Goal: Check status: Check status

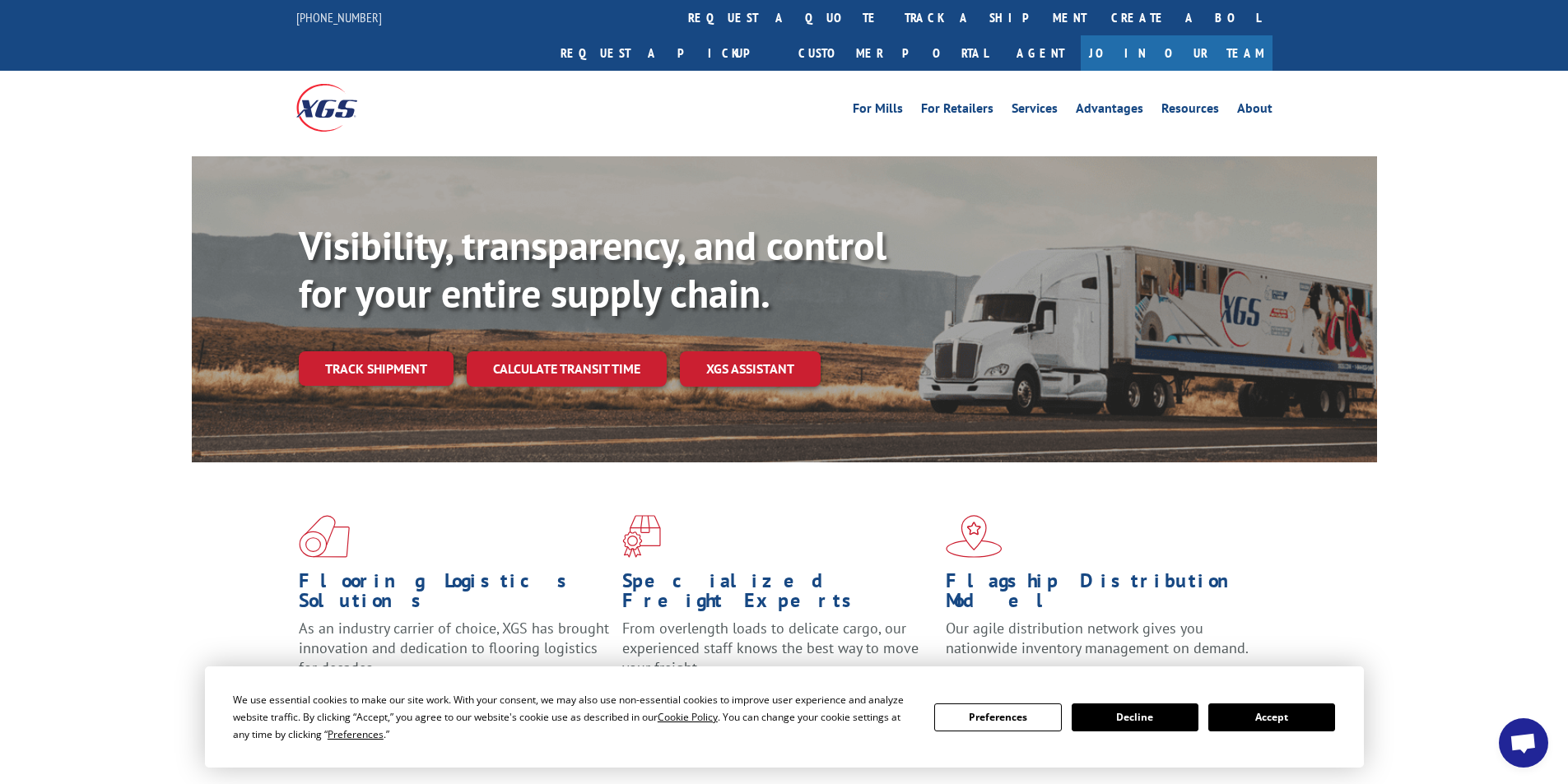
drag, startPoint x: 391, startPoint y: 332, endPoint x: 311, endPoint y: 375, distance: 90.8
click at [391, 351] on link "Track shipment" at bounding box center [375, 369] width 155 height 35
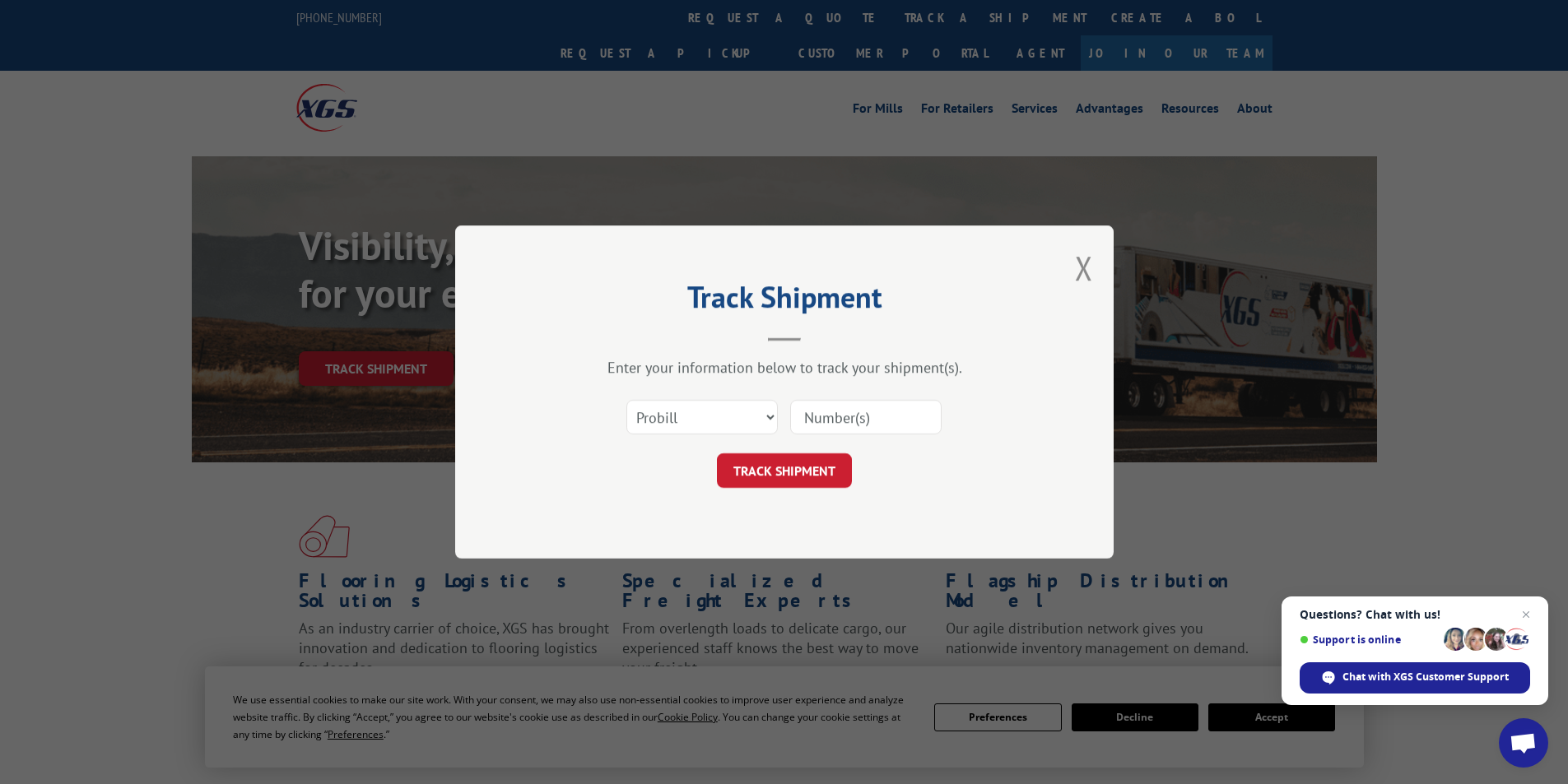
click at [869, 422] on input at bounding box center [865, 418] width 151 height 35
paste input "17027562"
type input "17027562"
click at [774, 471] on button "TRACK SHIPMENT" at bounding box center [784, 471] width 135 height 35
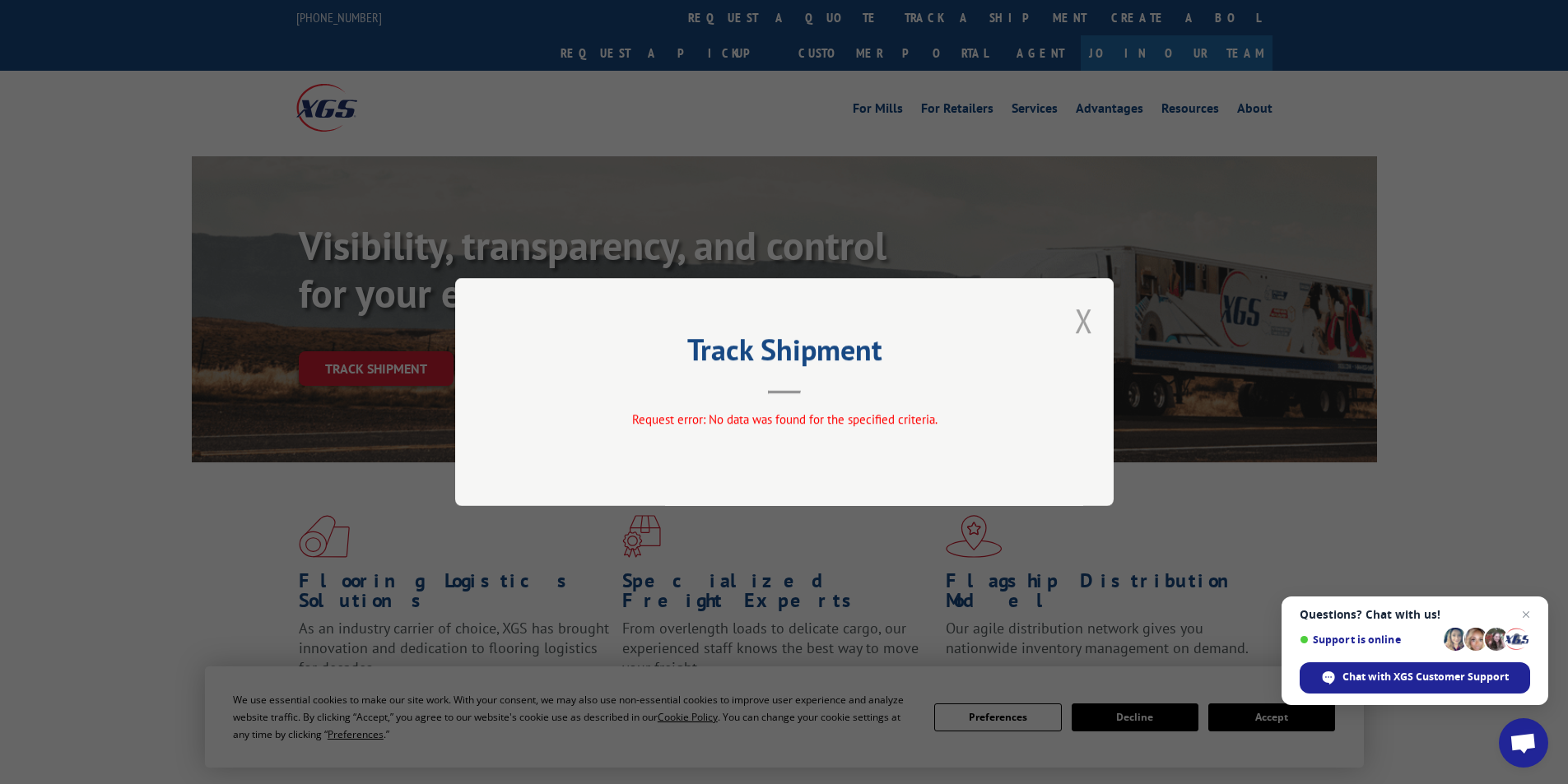
click at [1086, 321] on button "Close modal" at bounding box center [1084, 320] width 18 height 44
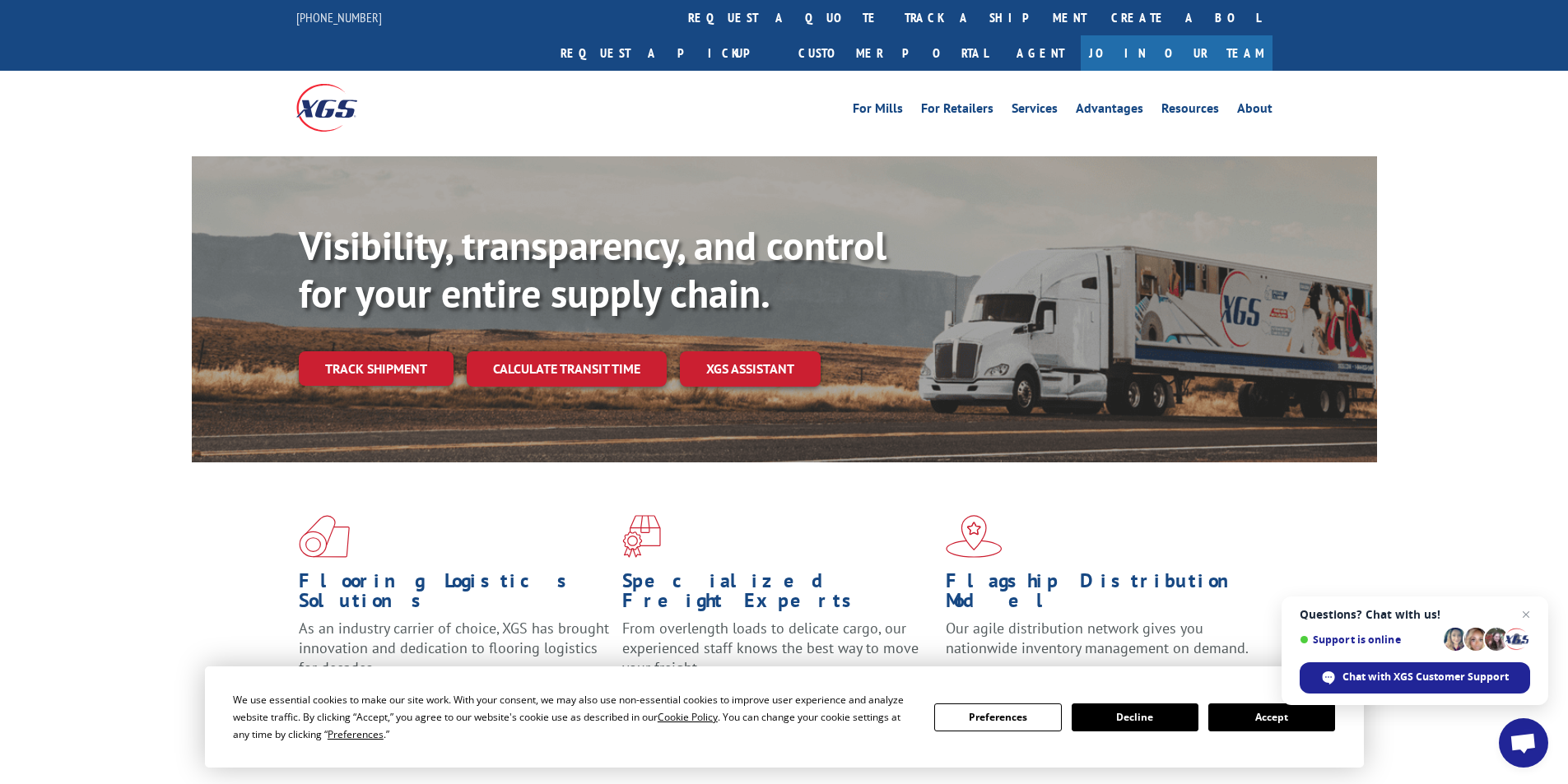
click at [140, 480] on div "Flooring Logistics Solutions As an industry carrier of choice, XGS has brought …" at bounding box center [784, 628] width 1568 height 331
click at [382, 351] on link "Track shipment" at bounding box center [375, 369] width 155 height 35
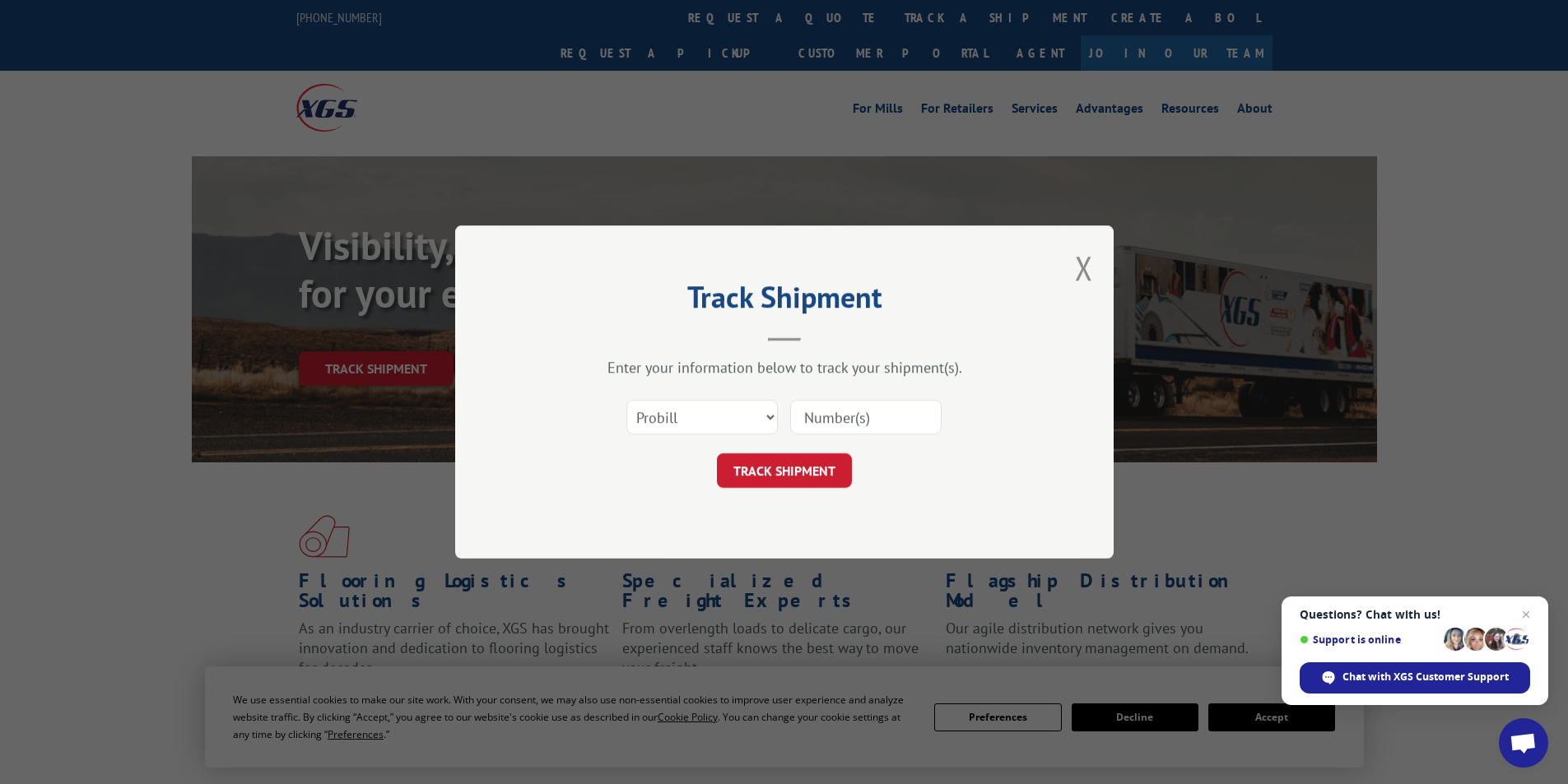
click at [859, 418] on input at bounding box center [865, 418] width 151 height 35
paste input "98577304"
type input "98577304"
click at [777, 466] on button "TRACK SHIPMENT" at bounding box center [784, 471] width 135 height 35
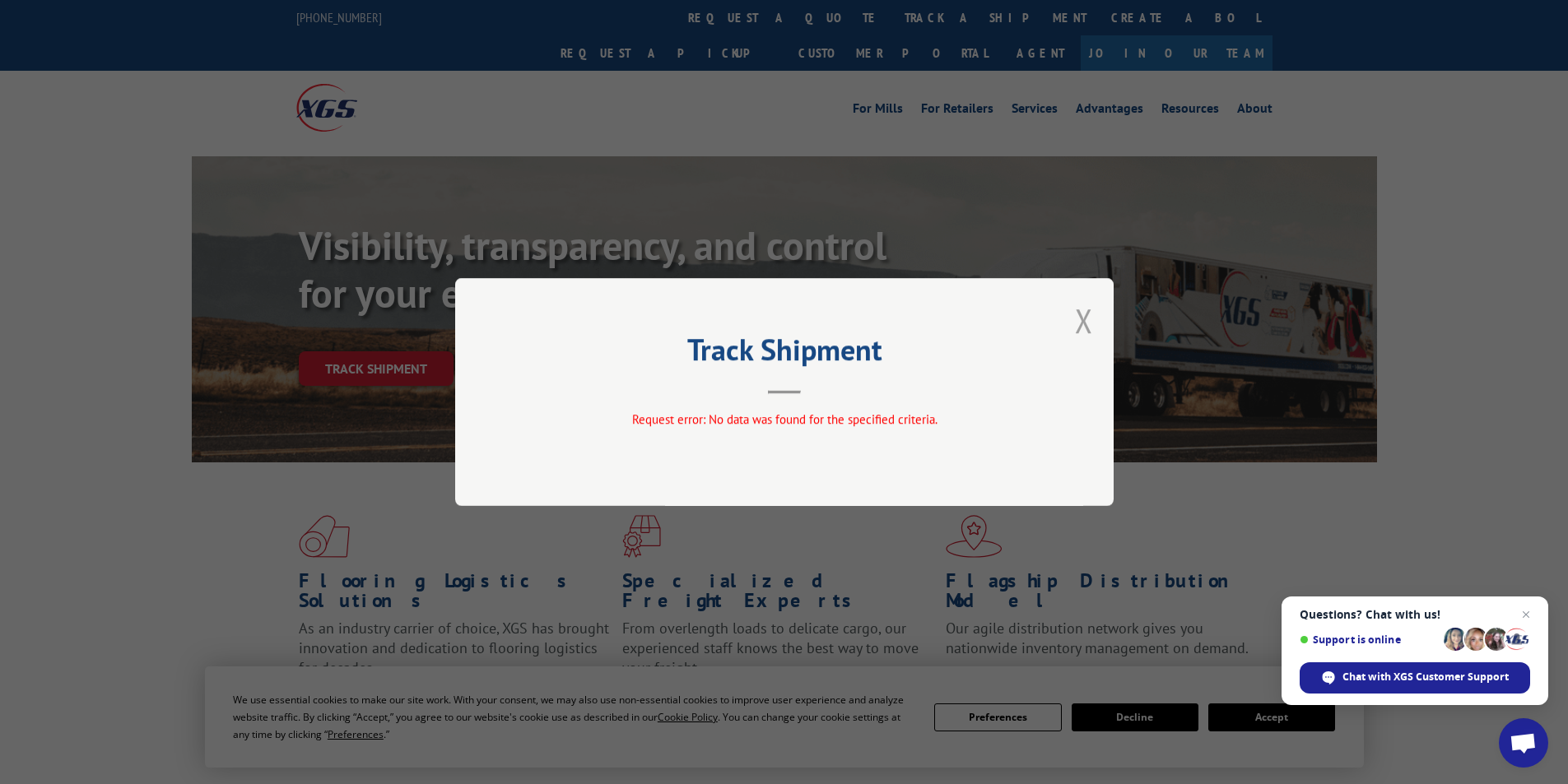
click at [1086, 318] on button "Close modal" at bounding box center [1084, 320] width 18 height 44
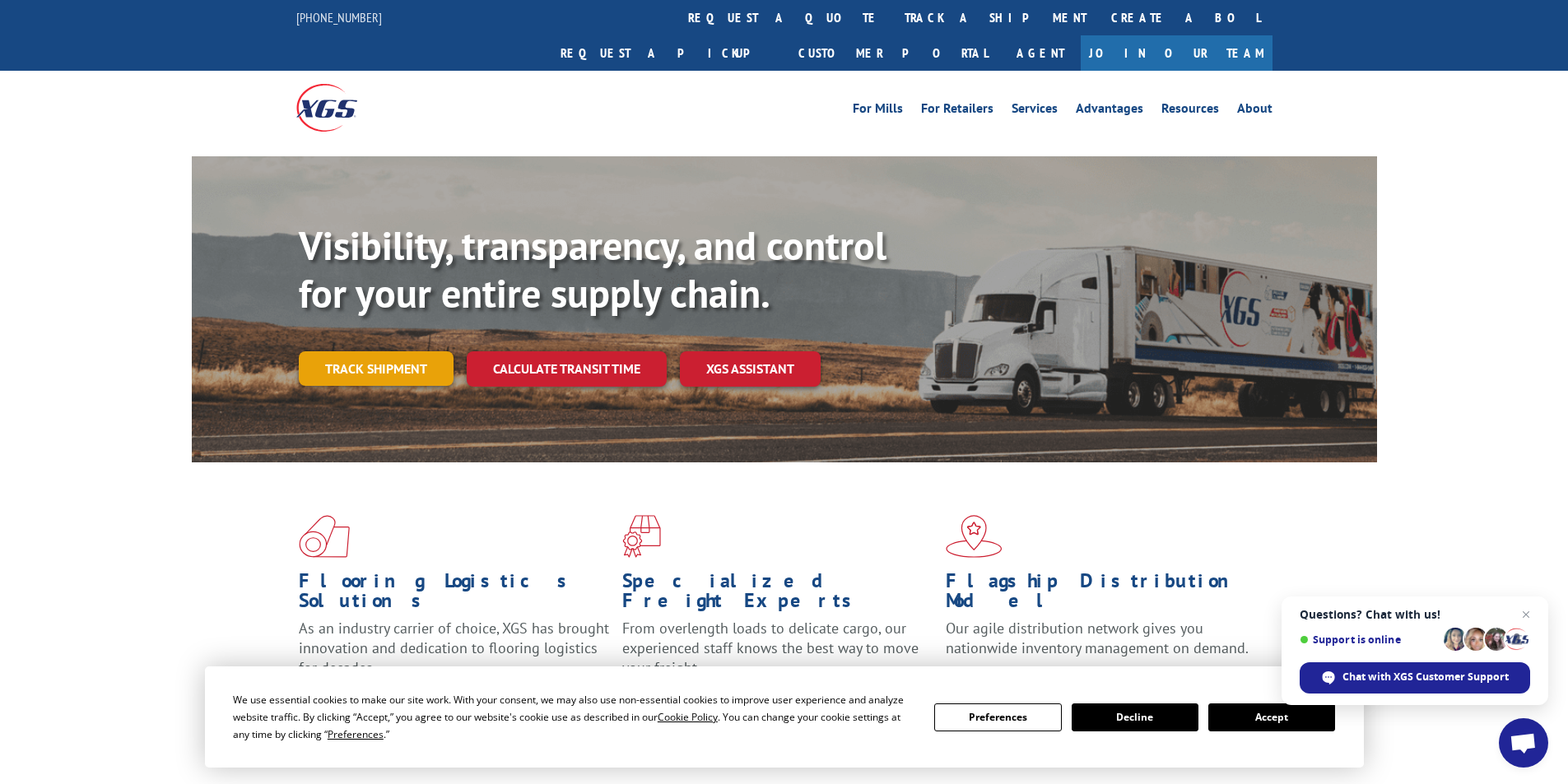
click at [372, 351] on link "Track shipment" at bounding box center [375, 369] width 155 height 35
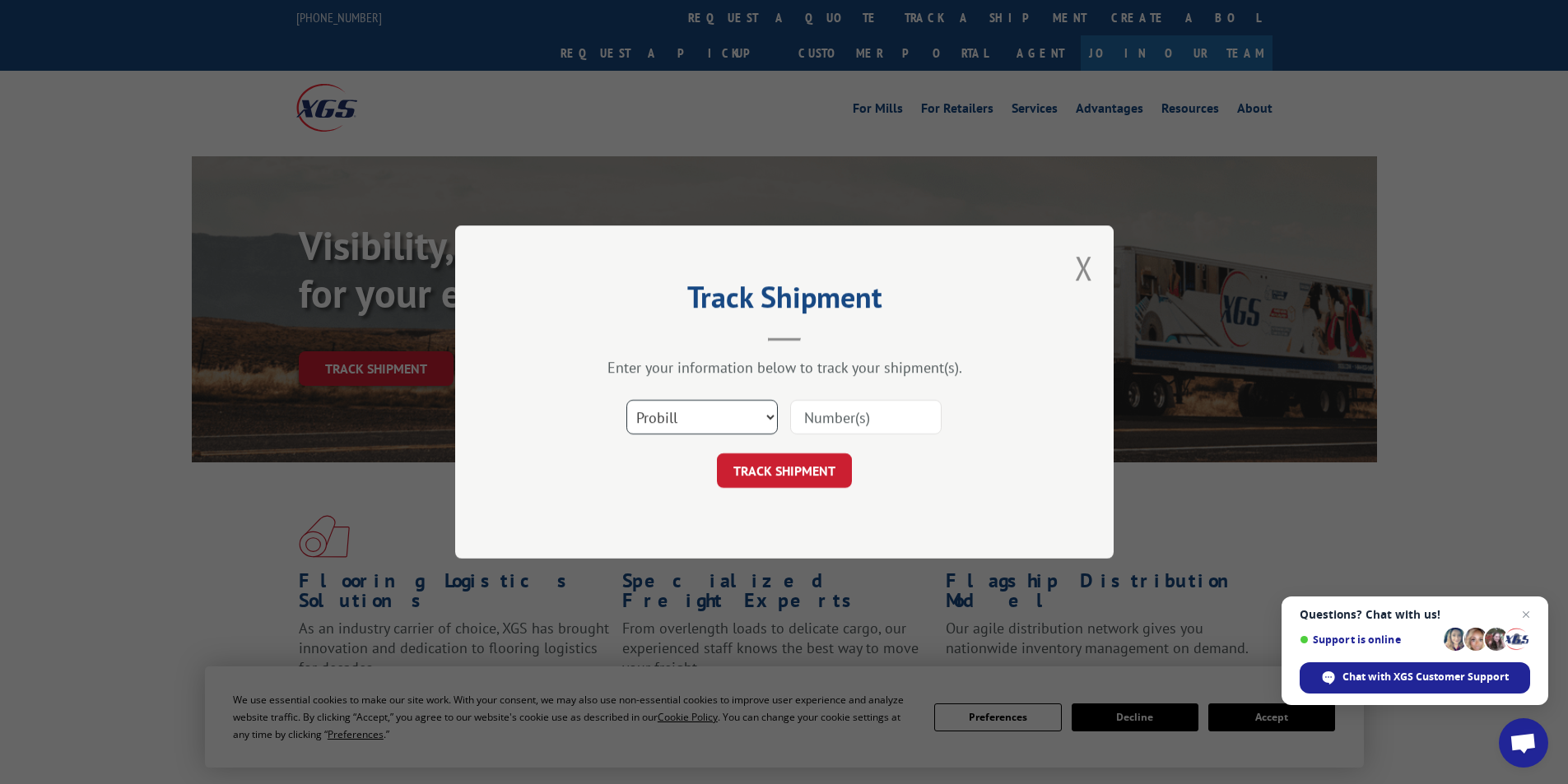
click at [705, 414] on select "Select category... Probill BOL PO" at bounding box center [701, 418] width 151 height 35
select select "po"
click at [626, 400] on select "Select category... Probill BOL PO" at bounding box center [701, 418] width 151 height 35
click at [847, 414] on input at bounding box center [865, 418] width 151 height 35
paste input "98577304"
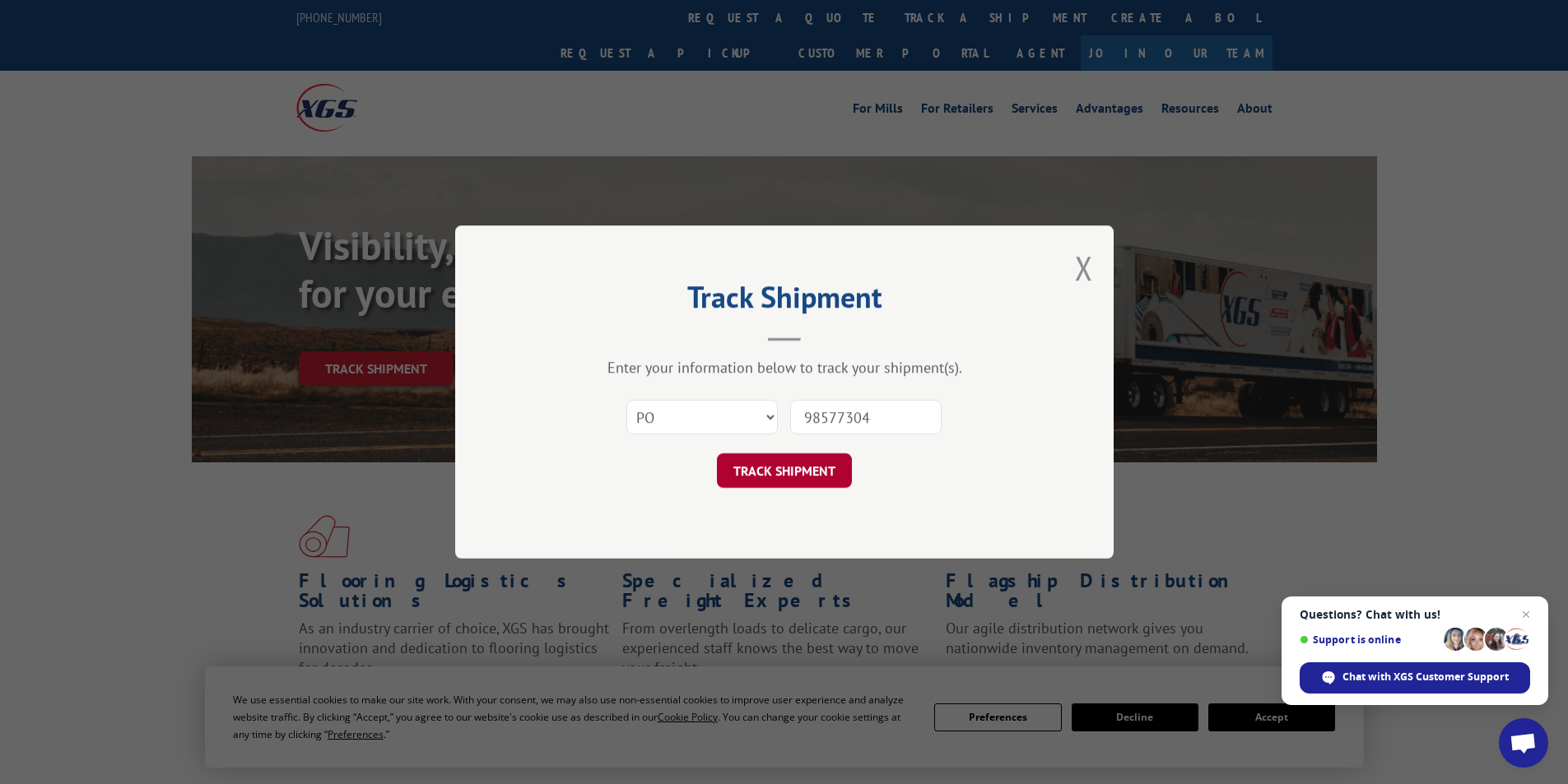
type input "98577304"
click at [788, 468] on button "TRACK SHIPMENT" at bounding box center [784, 471] width 135 height 35
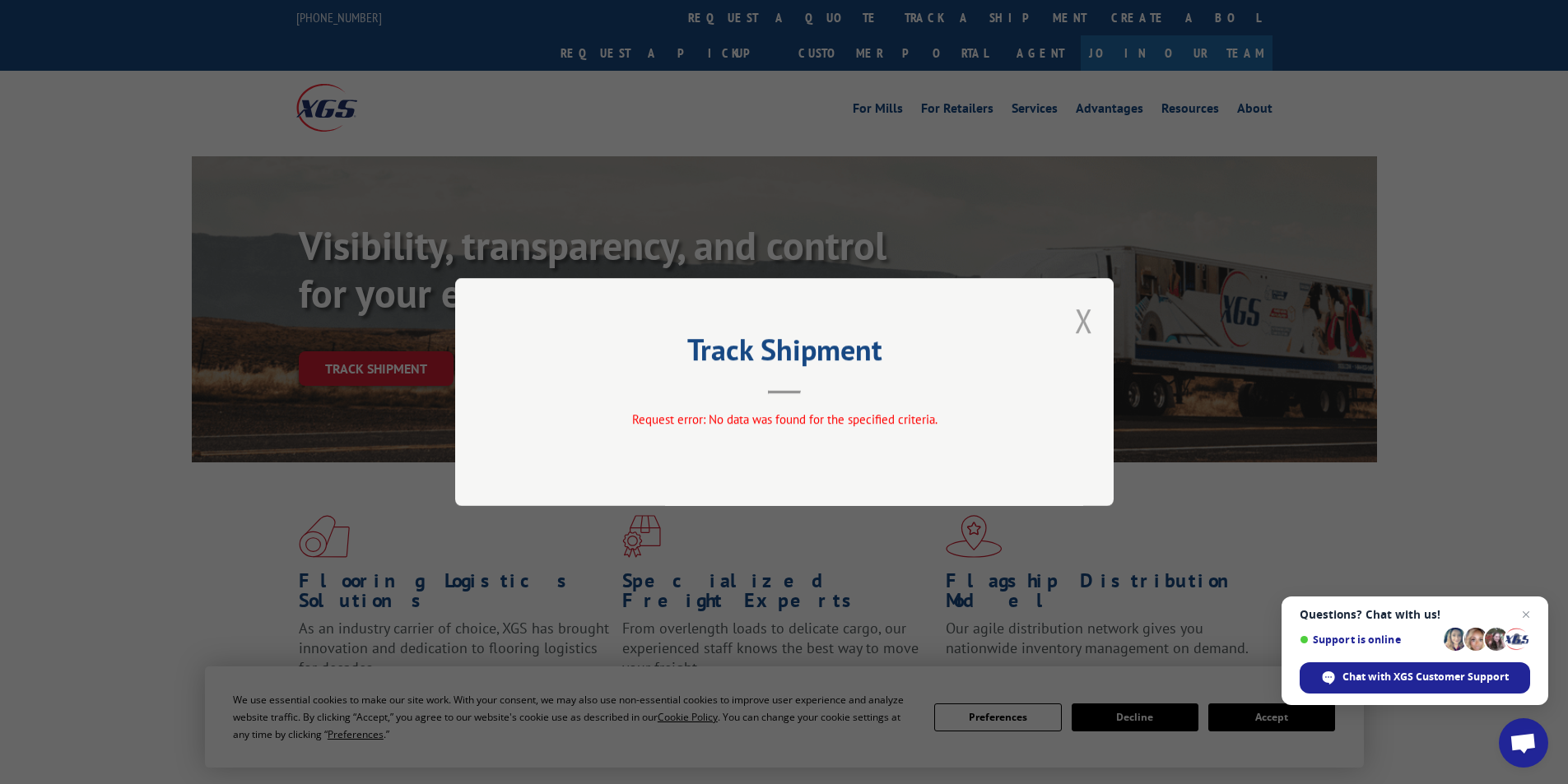
click at [1085, 320] on button "Close modal" at bounding box center [1084, 320] width 18 height 44
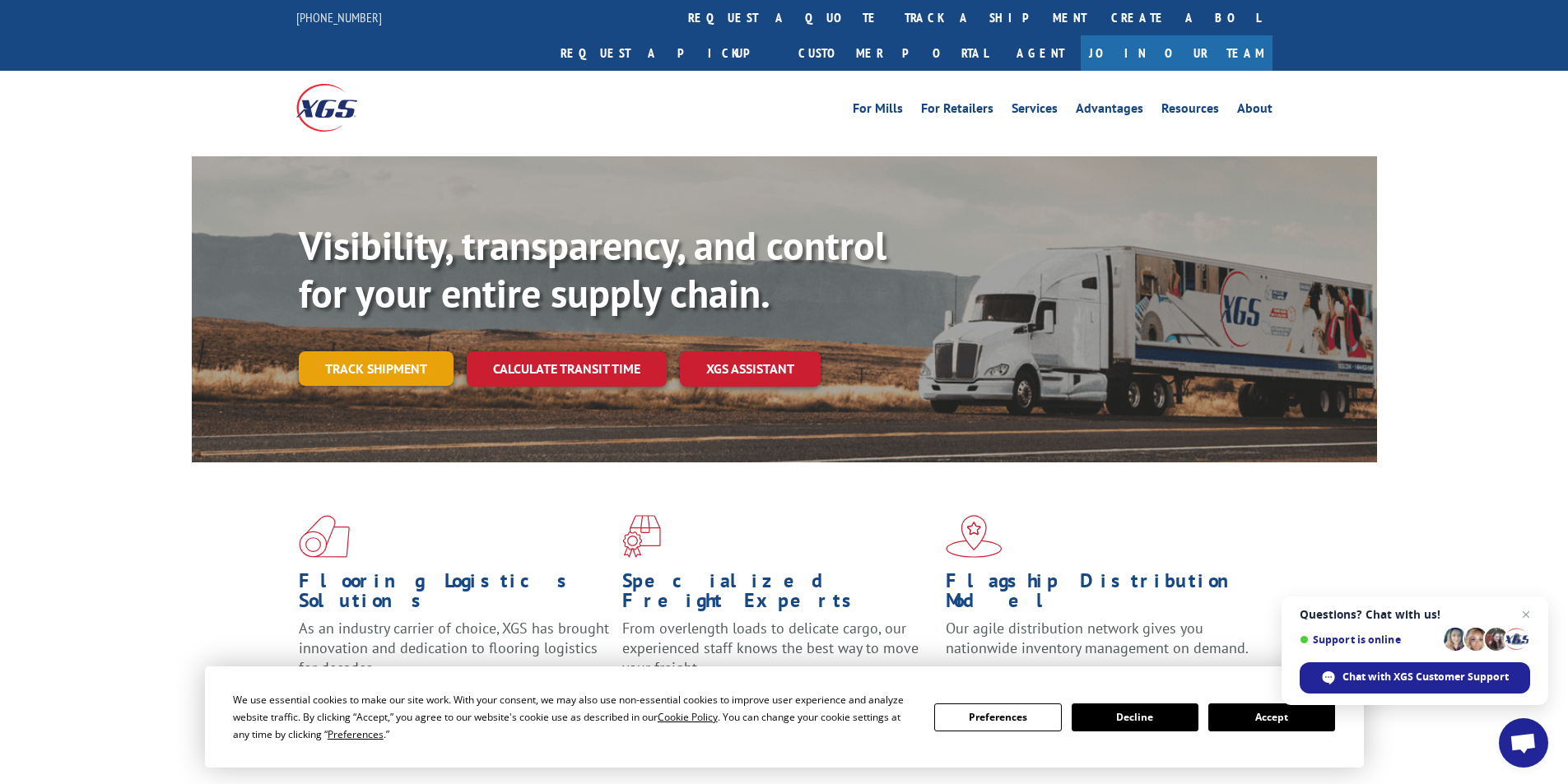
click at [396, 351] on link "Track shipment" at bounding box center [375, 369] width 155 height 35
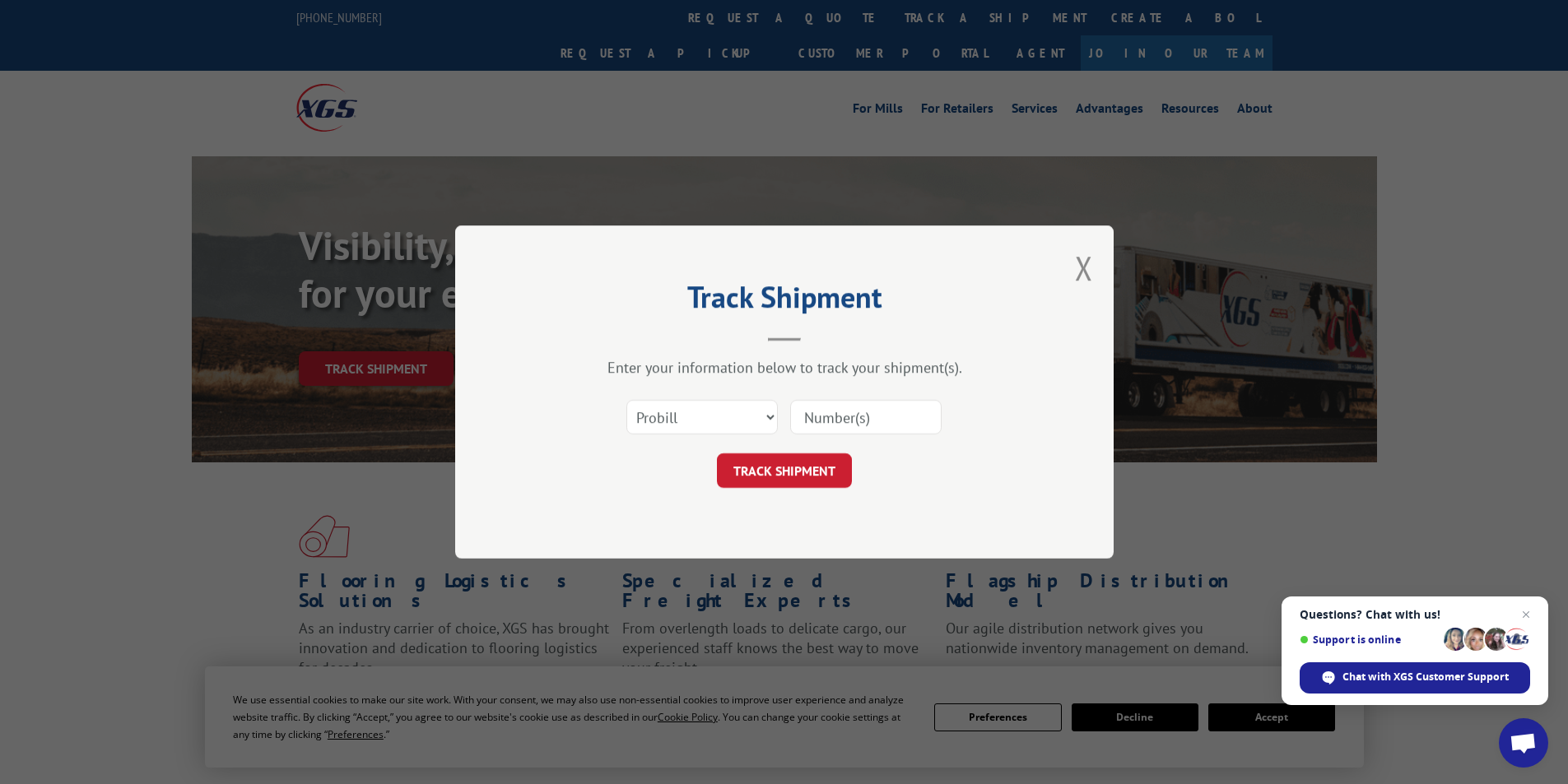
click at [828, 422] on input at bounding box center [865, 418] width 151 height 35
paste input "17027562"
type input "17027562"
click at [755, 470] on button "TRACK SHIPMENT" at bounding box center [784, 471] width 135 height 35
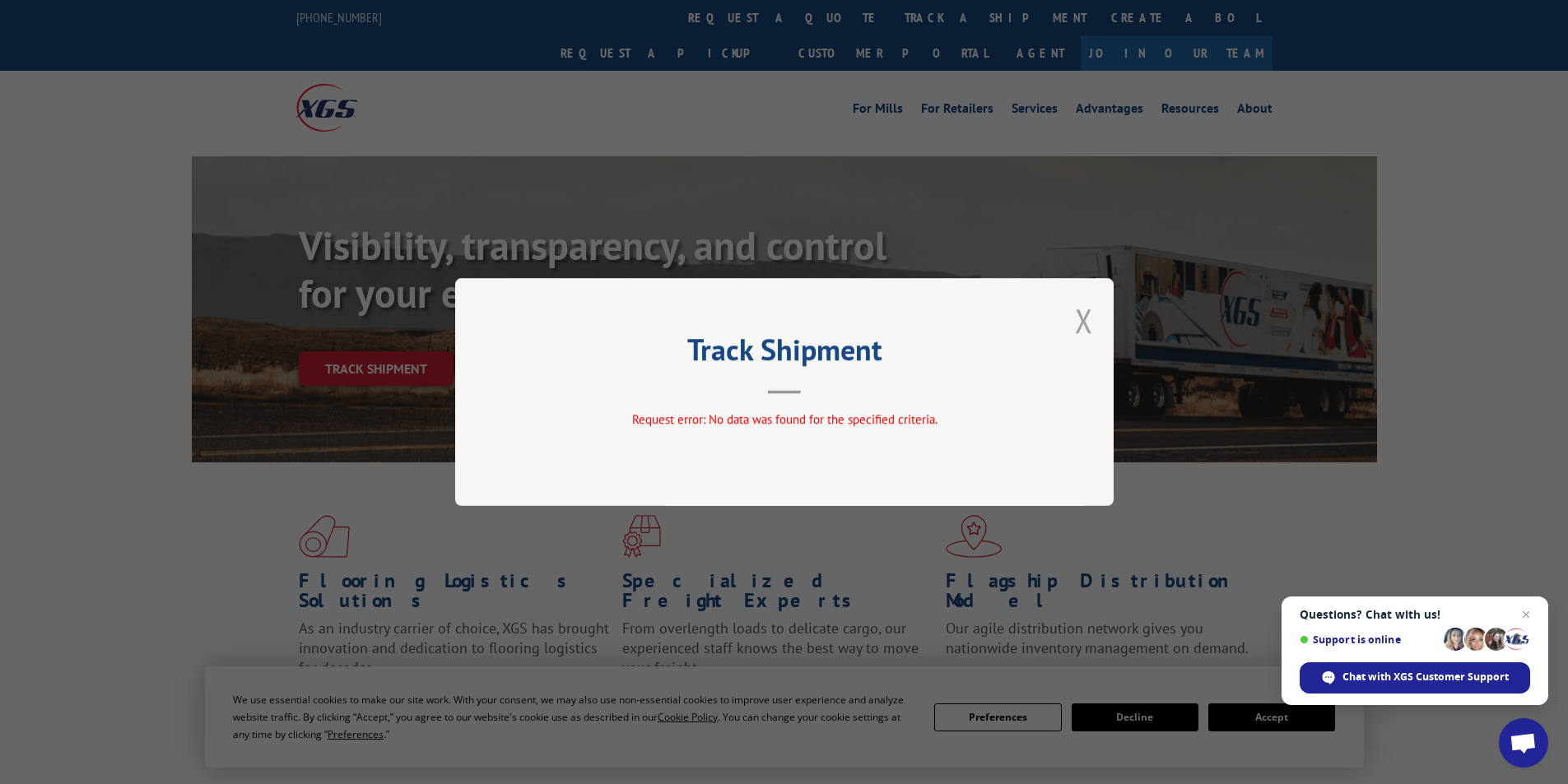
click at [1083, 321] on button "Close modal" at bounding box center [1084, 320] width 18 height 44
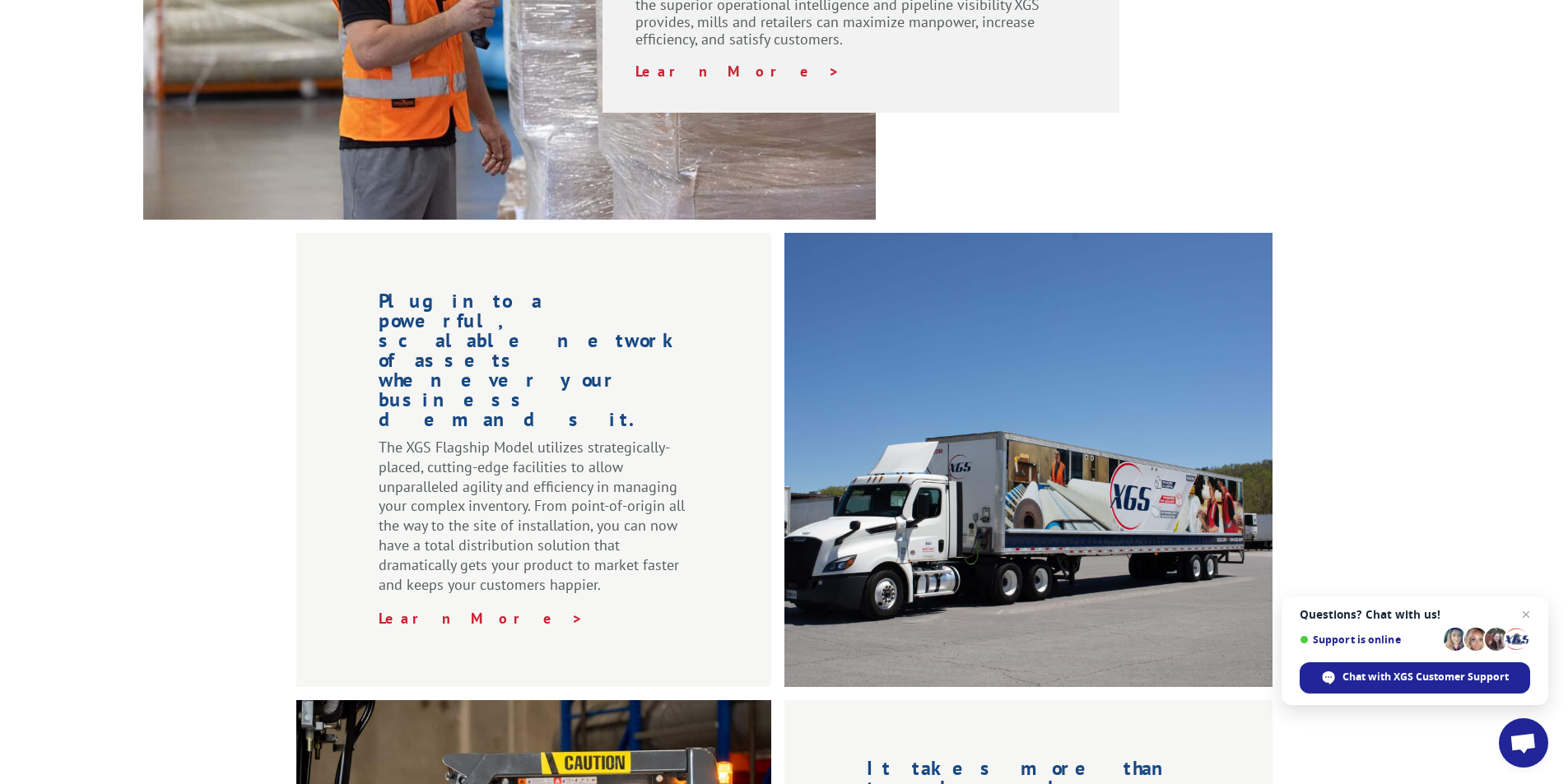
scroll to position [1811, 0]
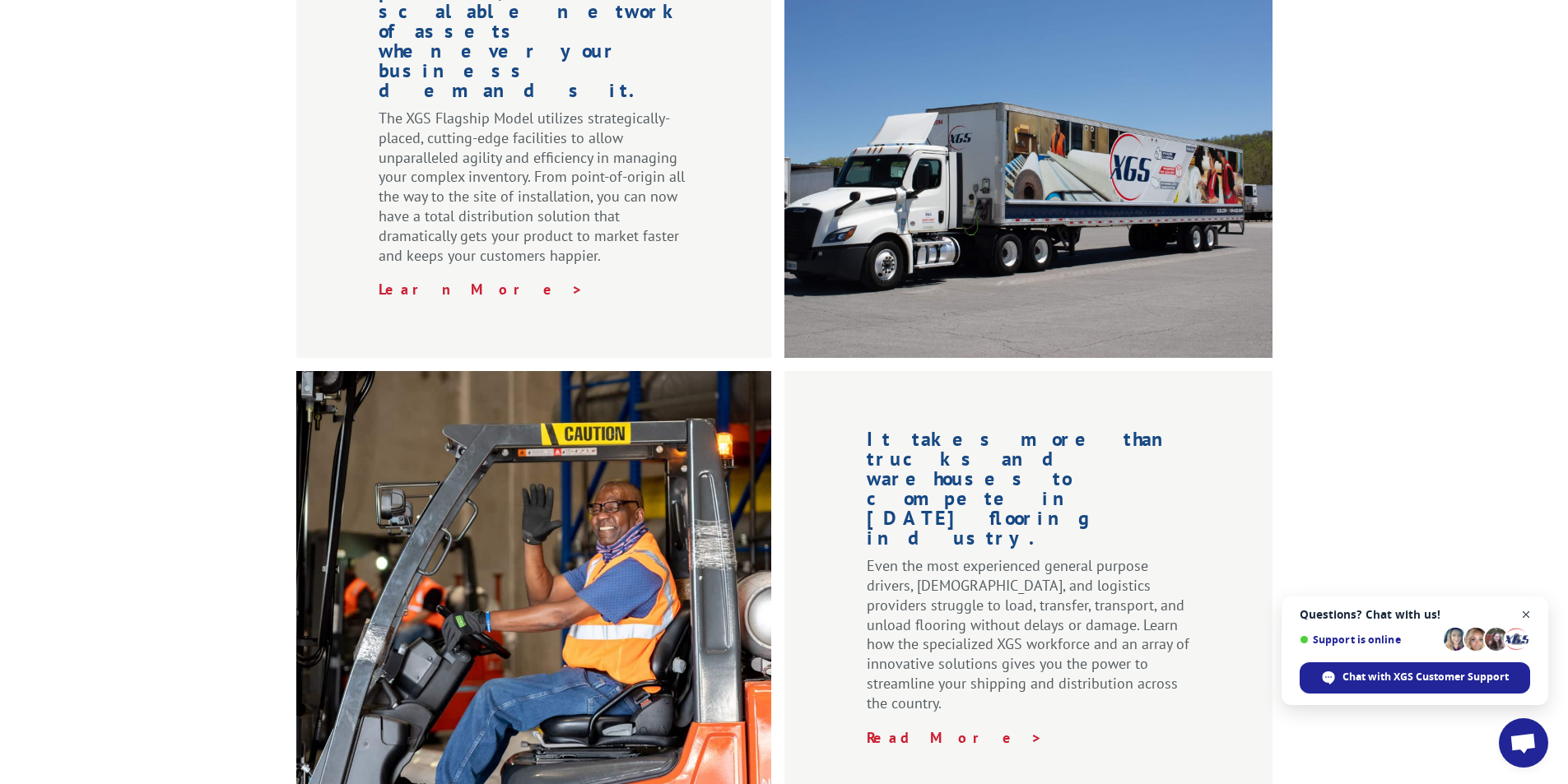
click at [1526, 614] on span "Close chat" at bounding box center [1526, 615] width 21 height 21
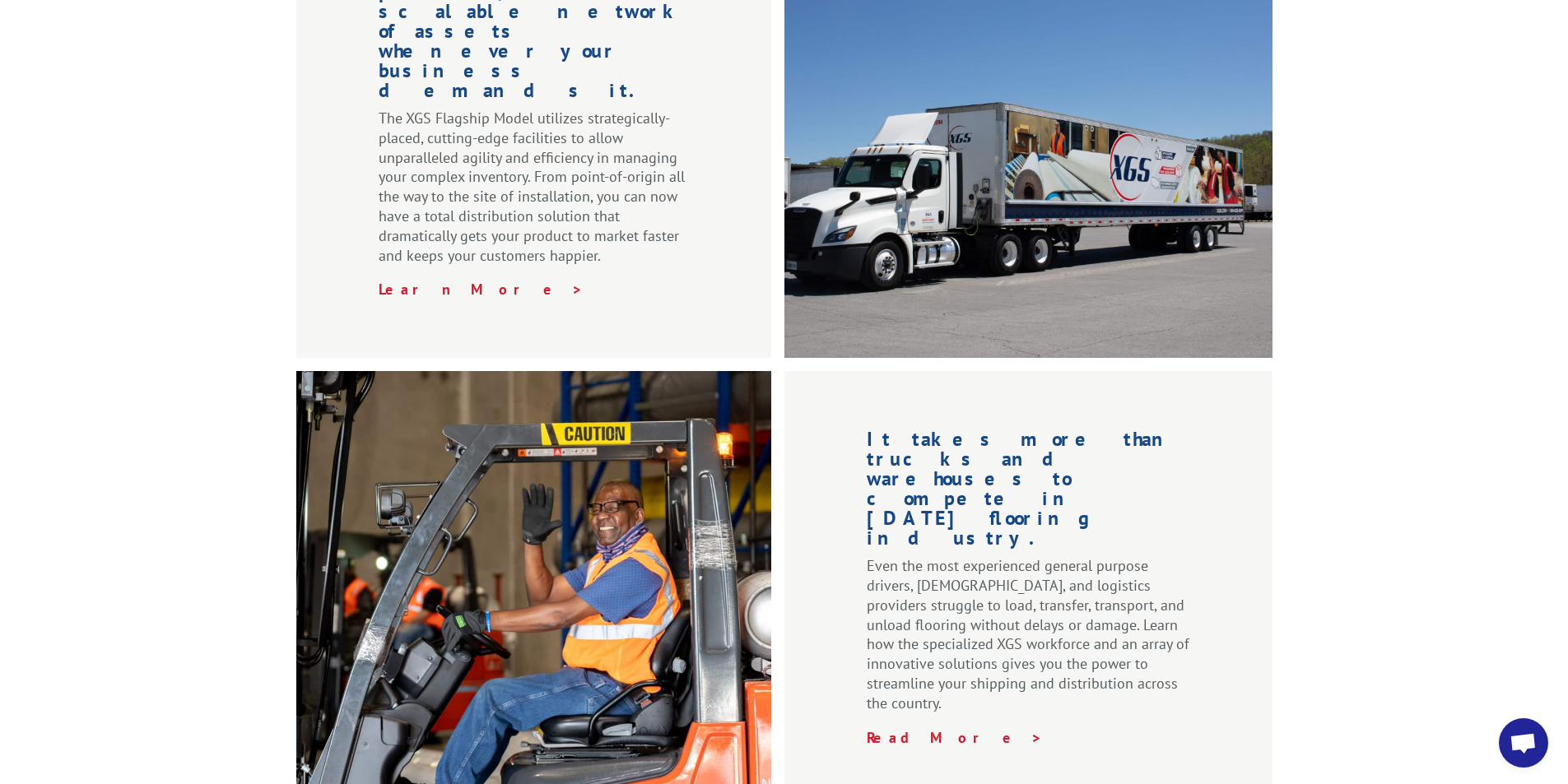
click at [1389, 496] on div "Plug into a powerful, scalable network of assets whenever your business demands…" at bounding box center [784, 355] width 1568 height 902
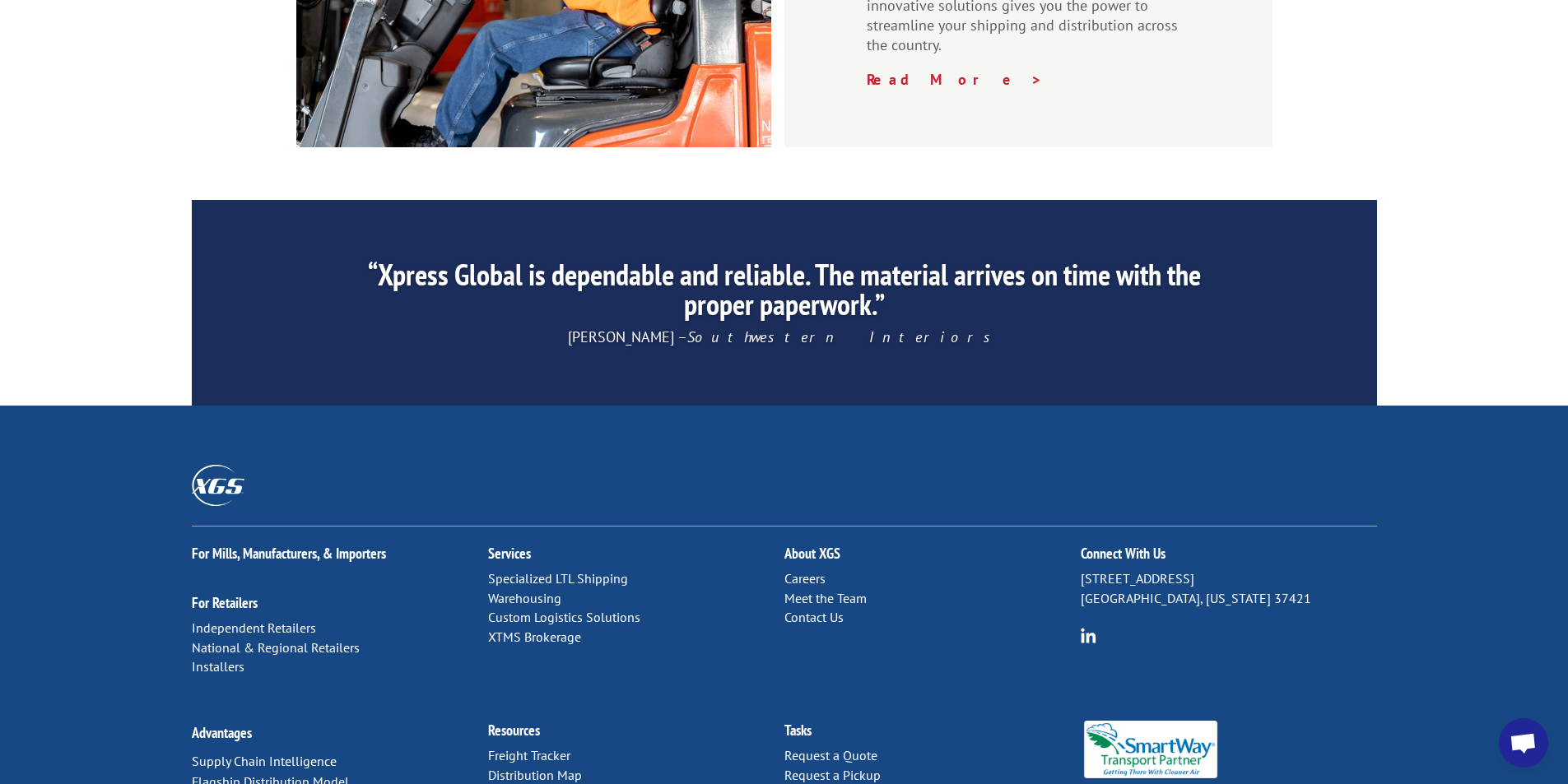
scroll to position [2474, 0]
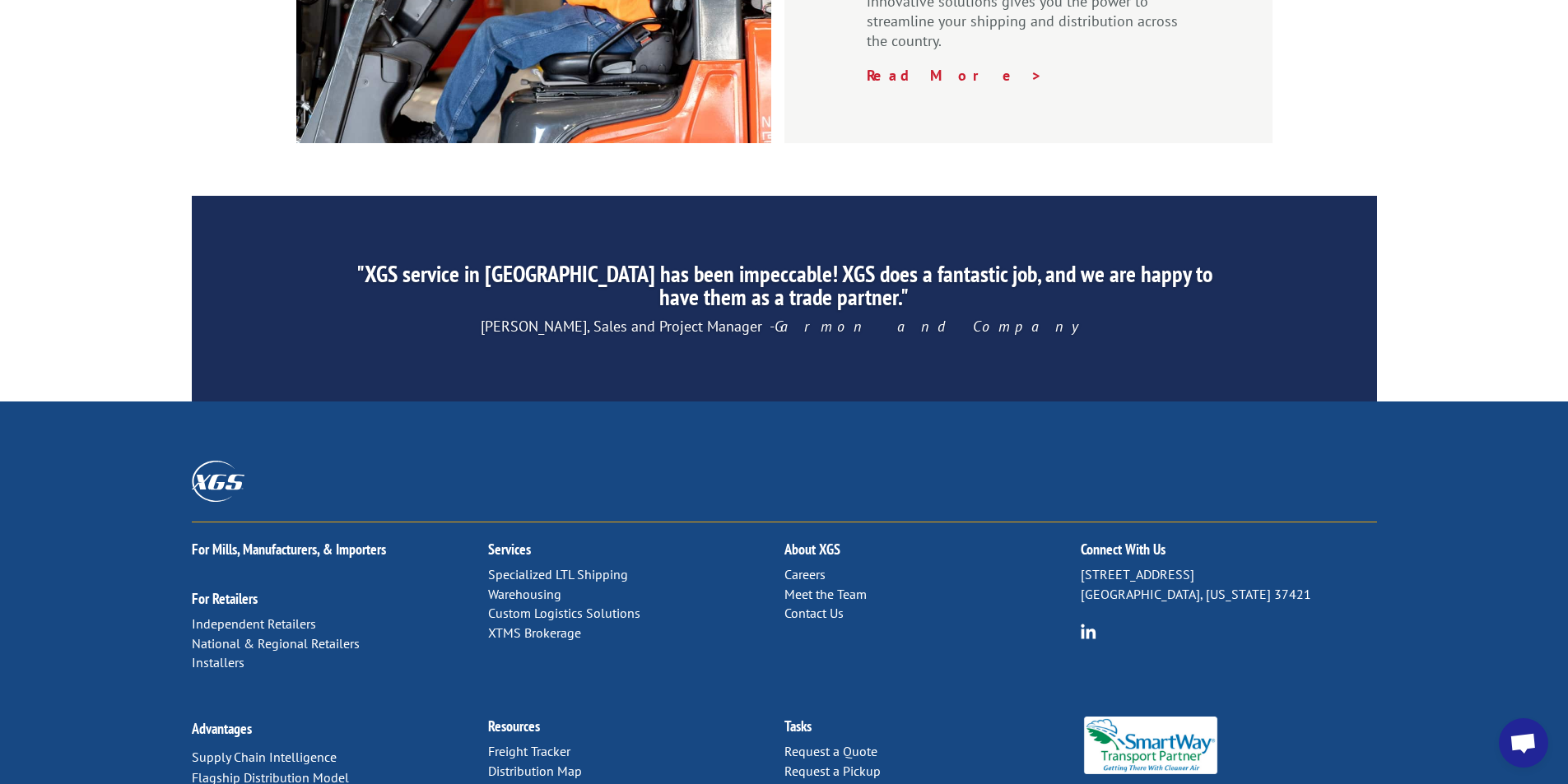
click at [810, 605] on link "Contact Us" at bounding box center [814, 614] width 60 height 17
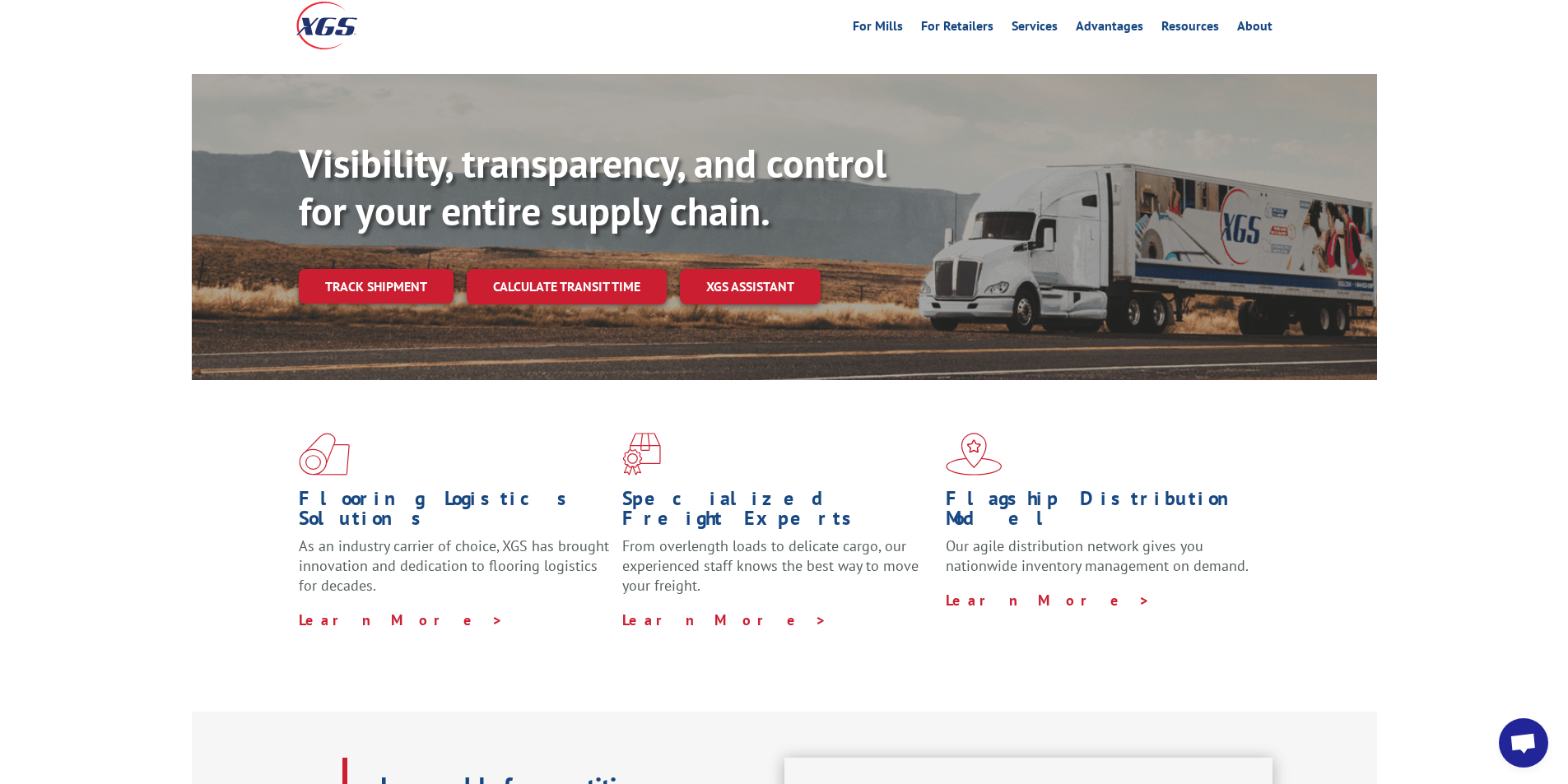
scroll to position [0, 0]
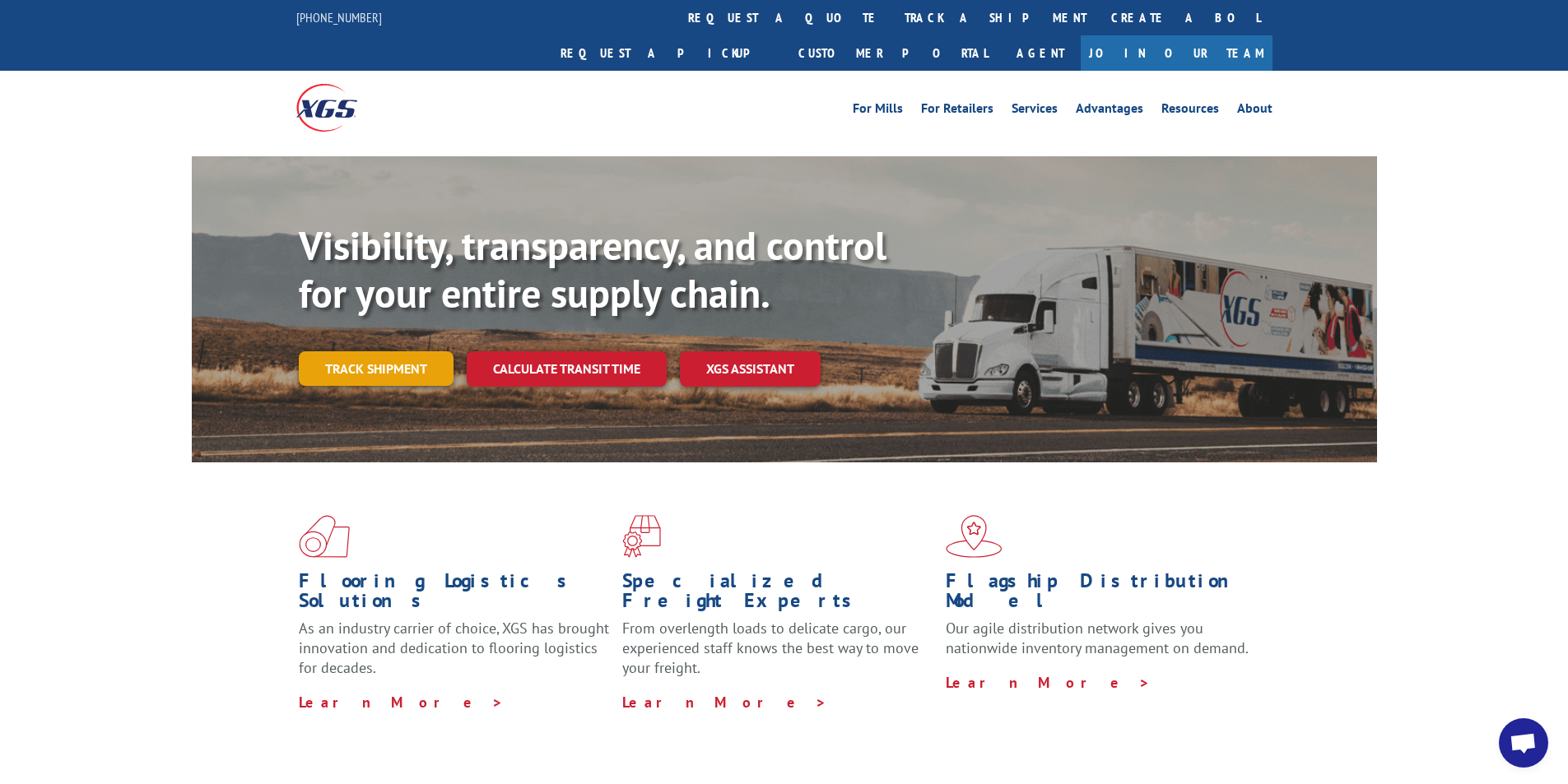
click at [383, 351] on link "Track shipment" at bounding box center [375, 369] width 155 height 35
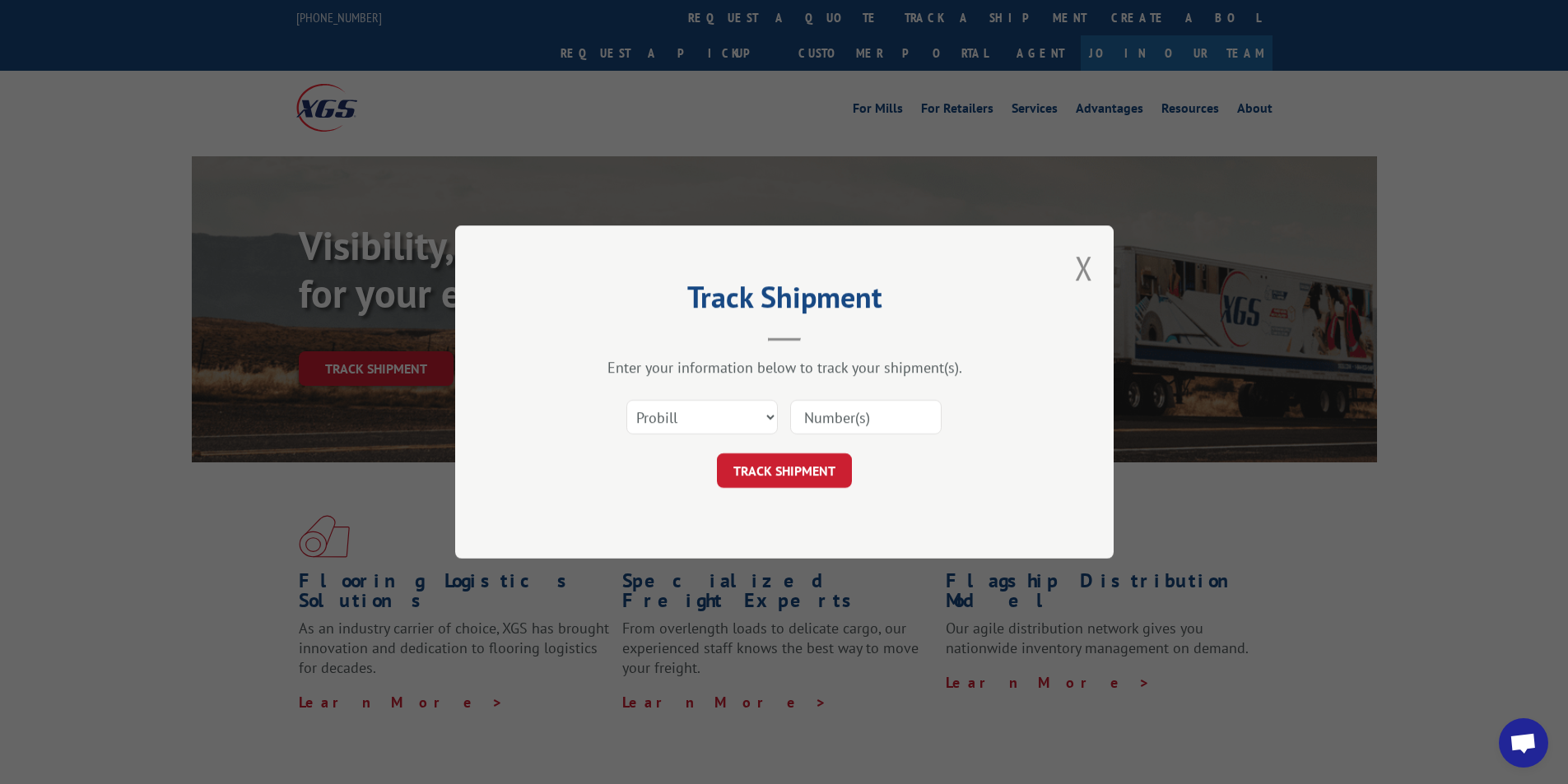
click at [872, 414] on input at bounding box center [865, 418] width 151 height 35
paste input "17027562"
click at [835, 415] on input "17027562" at bounding box center [865, 418] width 151 height 35
type input "17027562"
click at [804, 468] on button "TRACK SHIPMENT" at bounding box center [784, 471] width 135 height 35
